Goal: Use online tool/utility: Utilize a website feature to perform a specific function

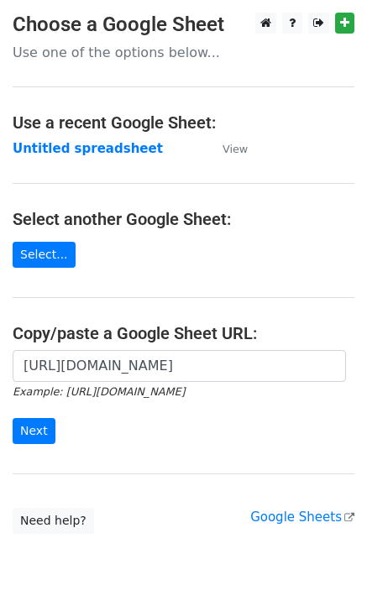
type input "[URL][DOMAIN_NAME]"
drag, startPoint x: 0, startPoint y: 0, endPoint x: 16, endPoint y: 427, distance: 426.9
click at [38, 433] on input "Next" at bounding box center [34, 431] width 43 height 26
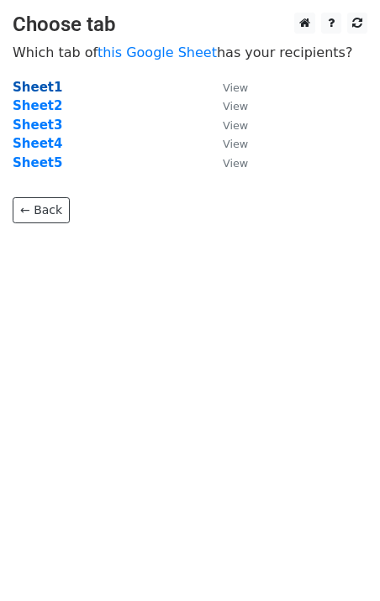
click at [42, 89] on strong "Sheet1" at bounding box center [38, 87] width 50 height 15
